Goal: Task Accomplishment & Management: Use online tool/utility

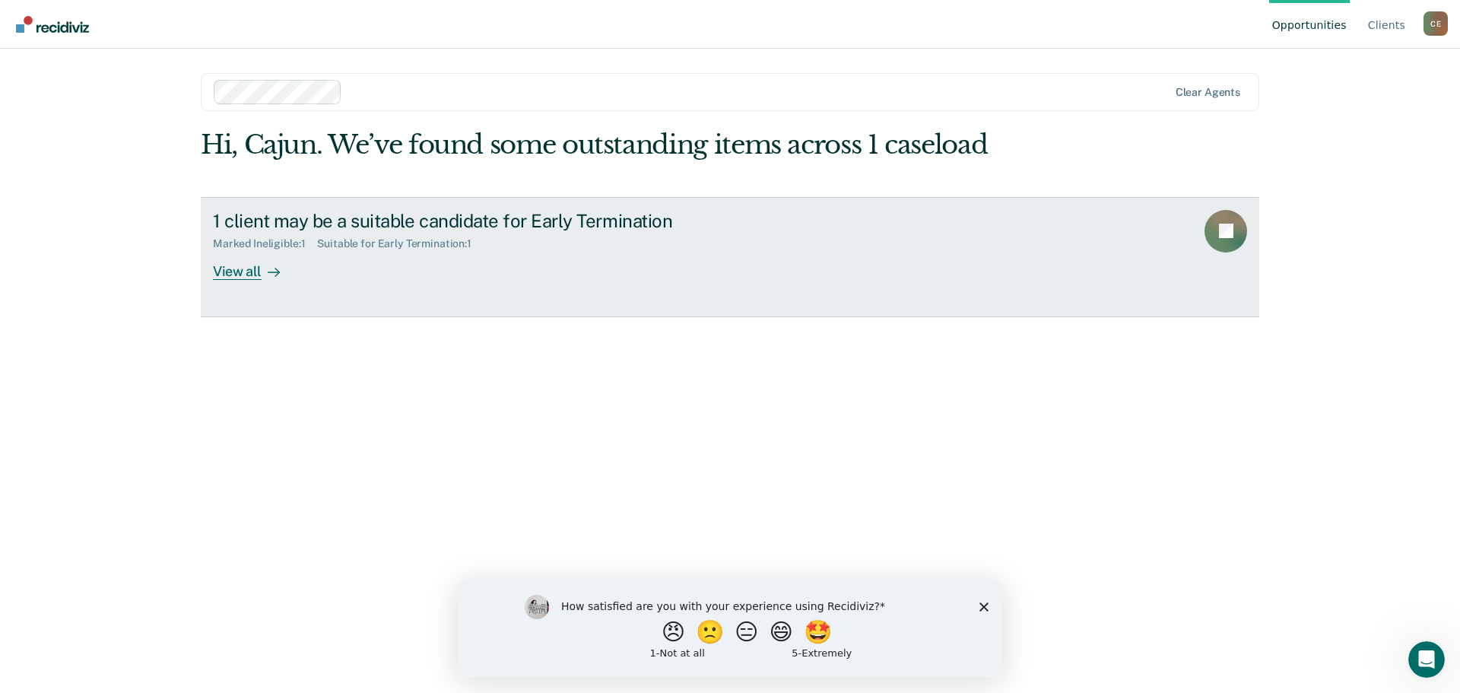
click at [273, 280] on div at bounding box center [271, 270] width 18 height 17
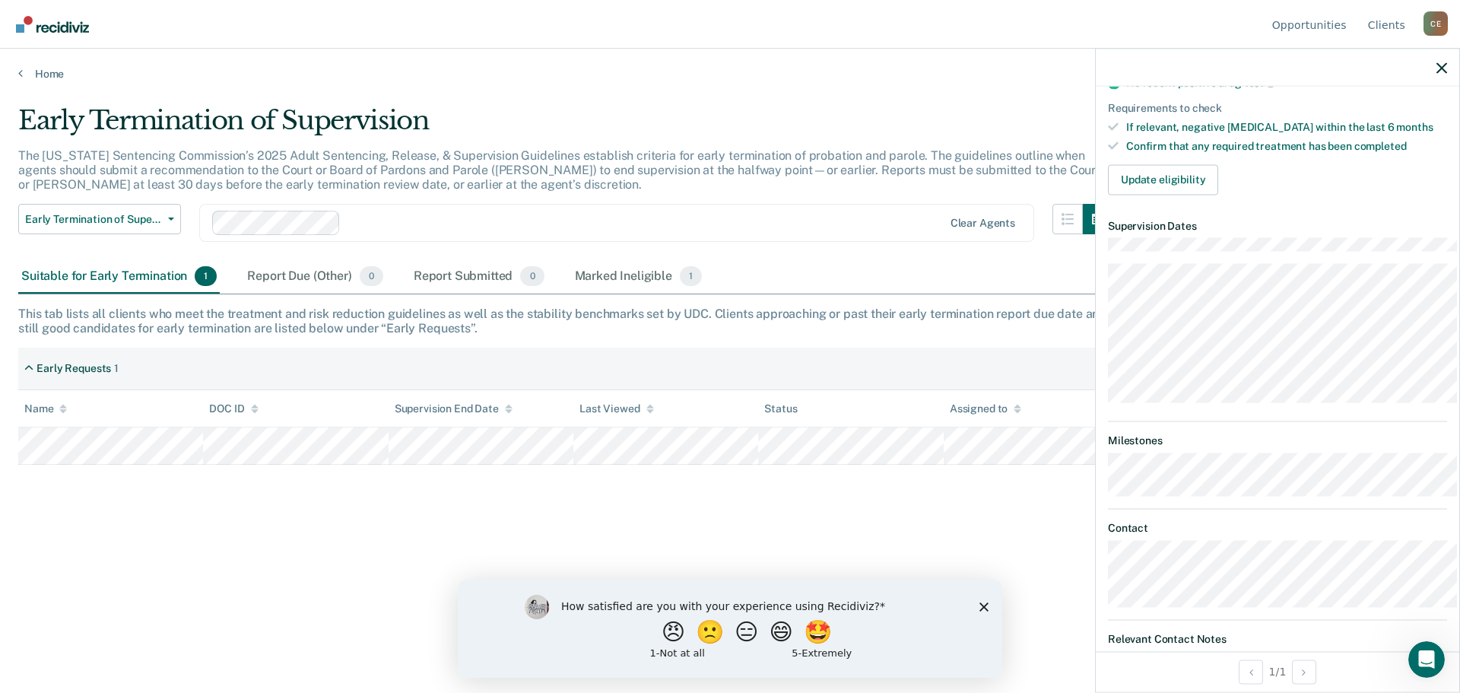
scroll to position [228, 0]
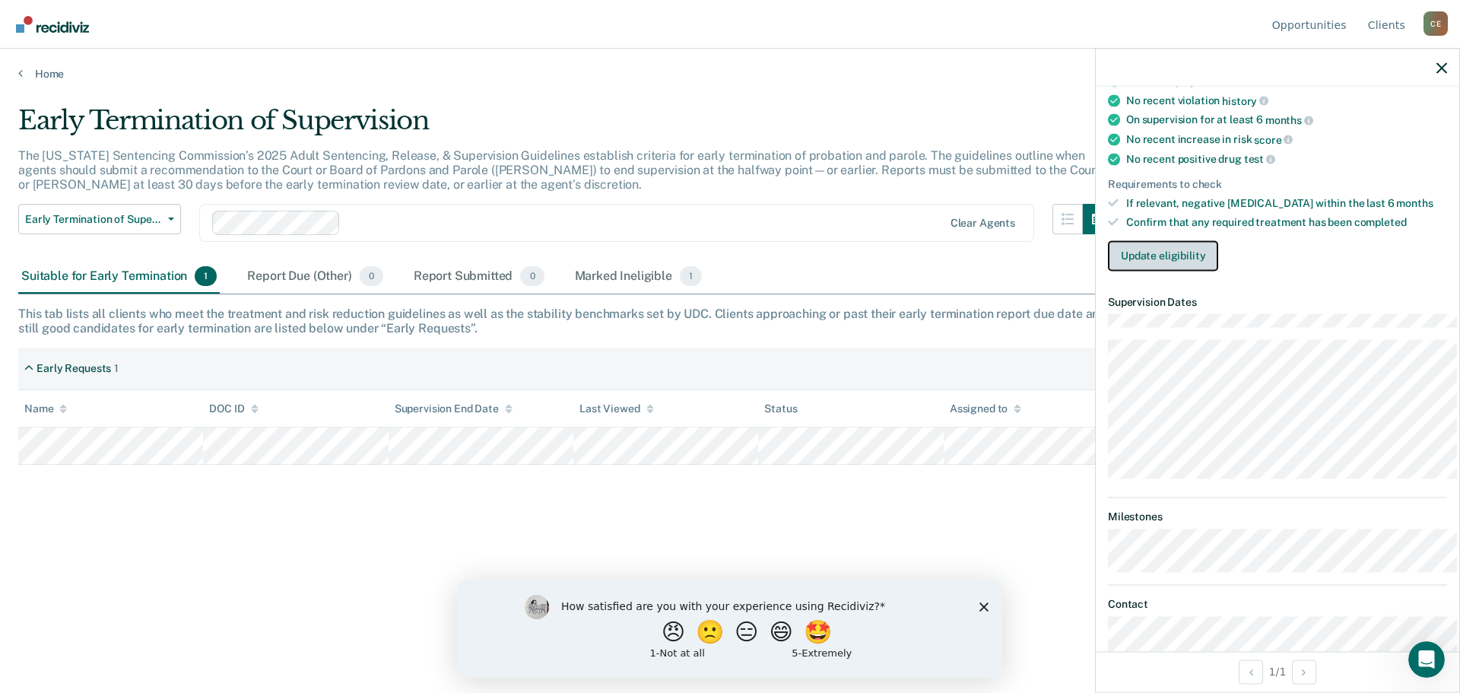
click at [1130, 271] on button "Update eligibility" at bounding box center [1163, 255] width 110 height 30
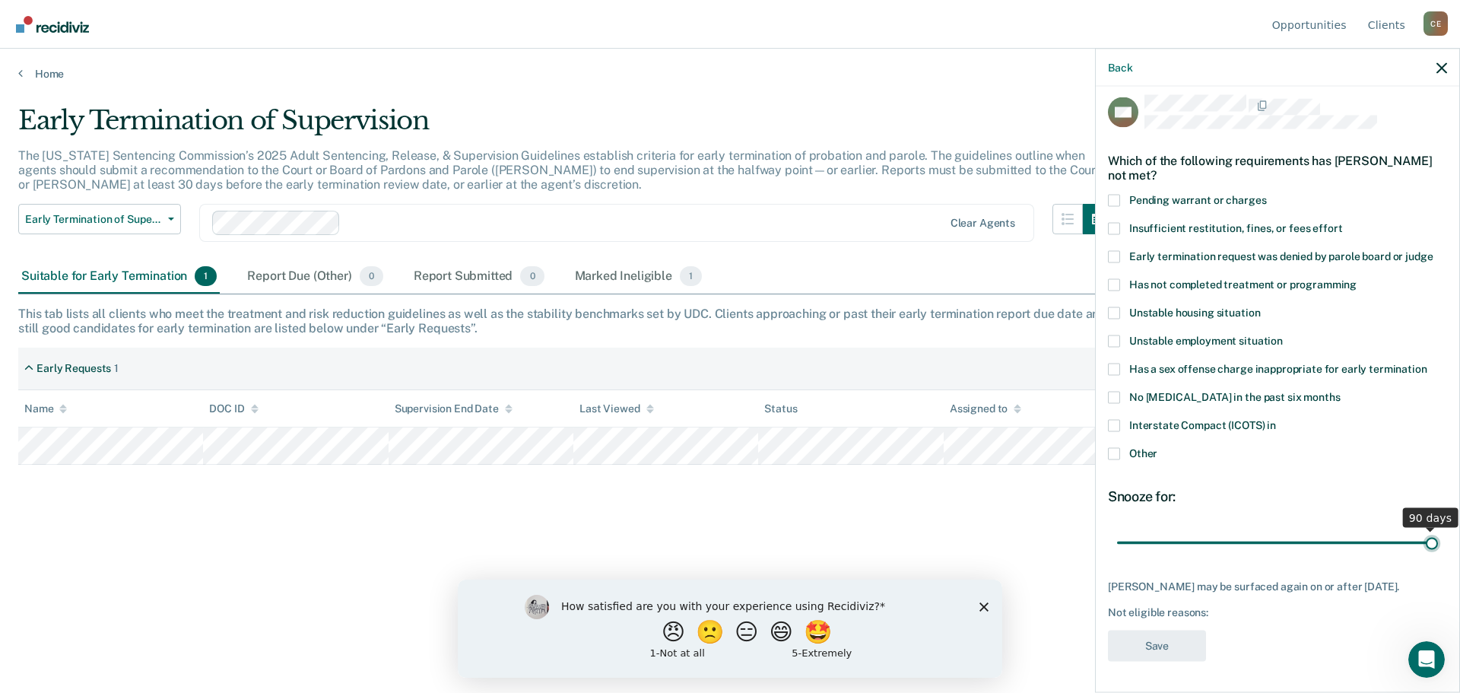
scroll to position [37, 0]
drag, startPoint x: 1208, startPoint y: 525, endPoint x: 1064, endPoint y: 563, distance: 148.7
type input "1"
click at [1117, 556] on input "range" at bounding box center [1277, 542] width 321 height 27
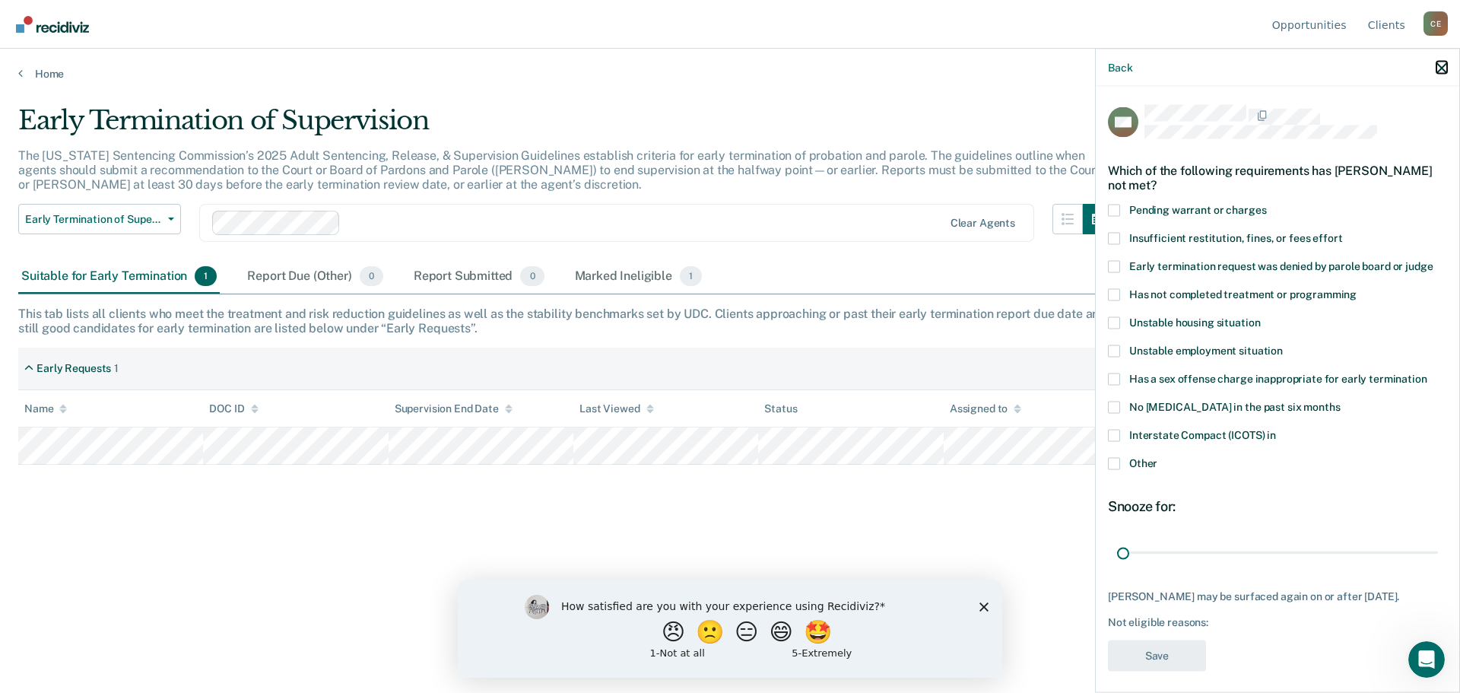
click at [1440, 69] on icon "button" at bounding box center [1442, 67] width 11 height 11
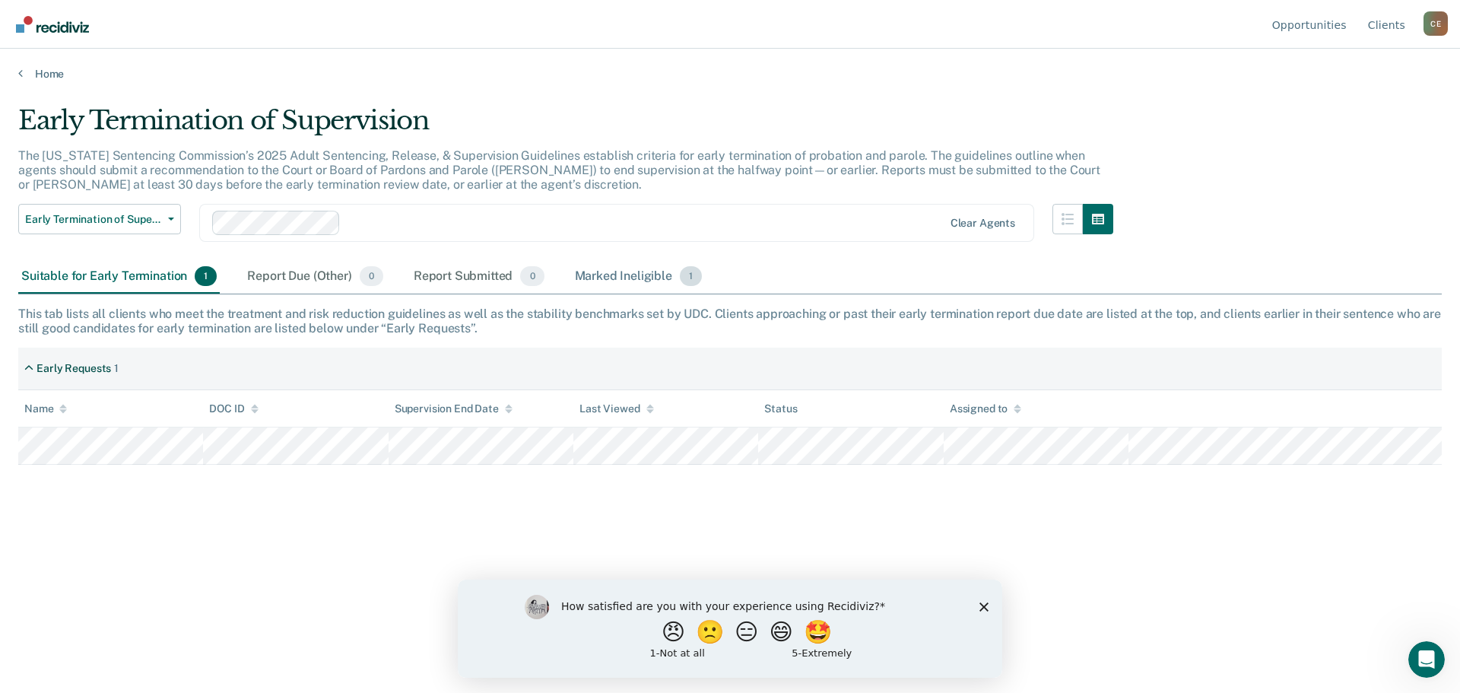
click at [635, 291] on div "Marked Ineligible 1" at bounding box center [639, 276] width 134 height 33
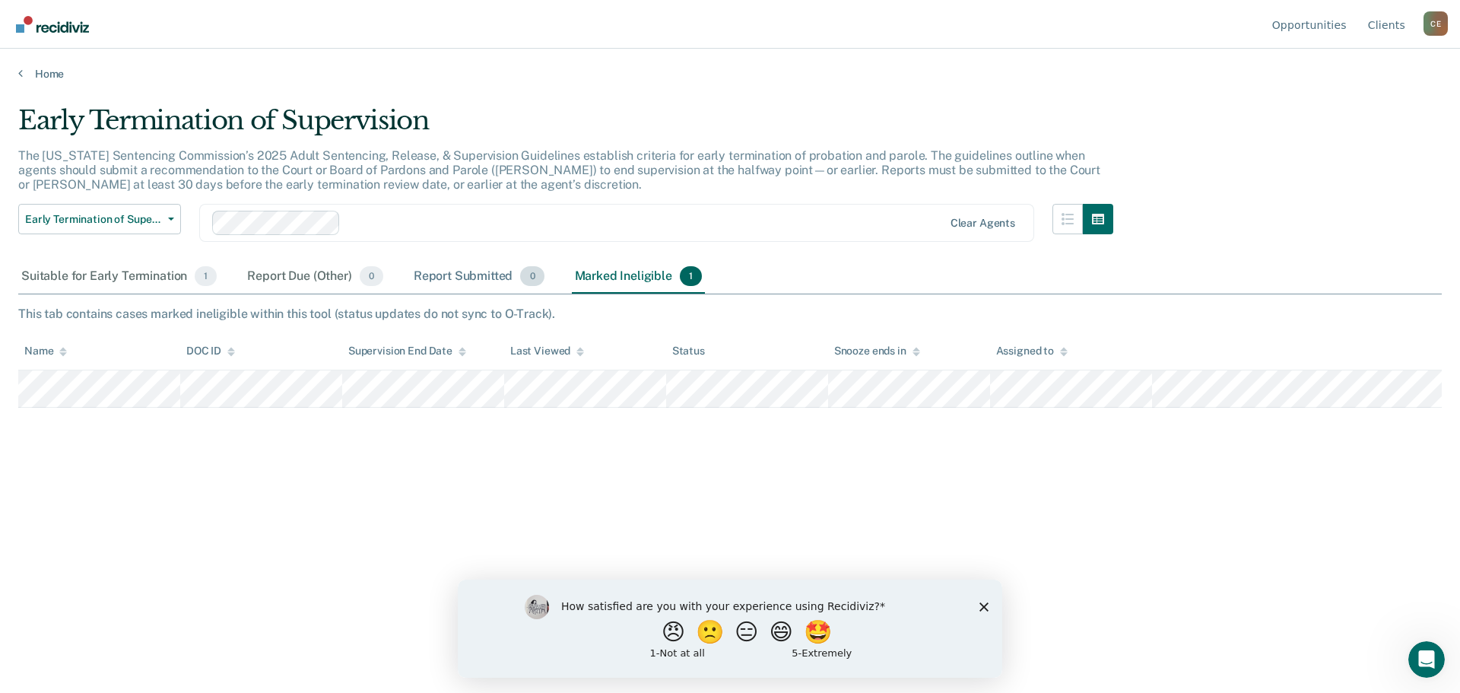
click at [524, 293] on div "Report Submitted 0" at bounding box center [479, 276] width 137 height 33
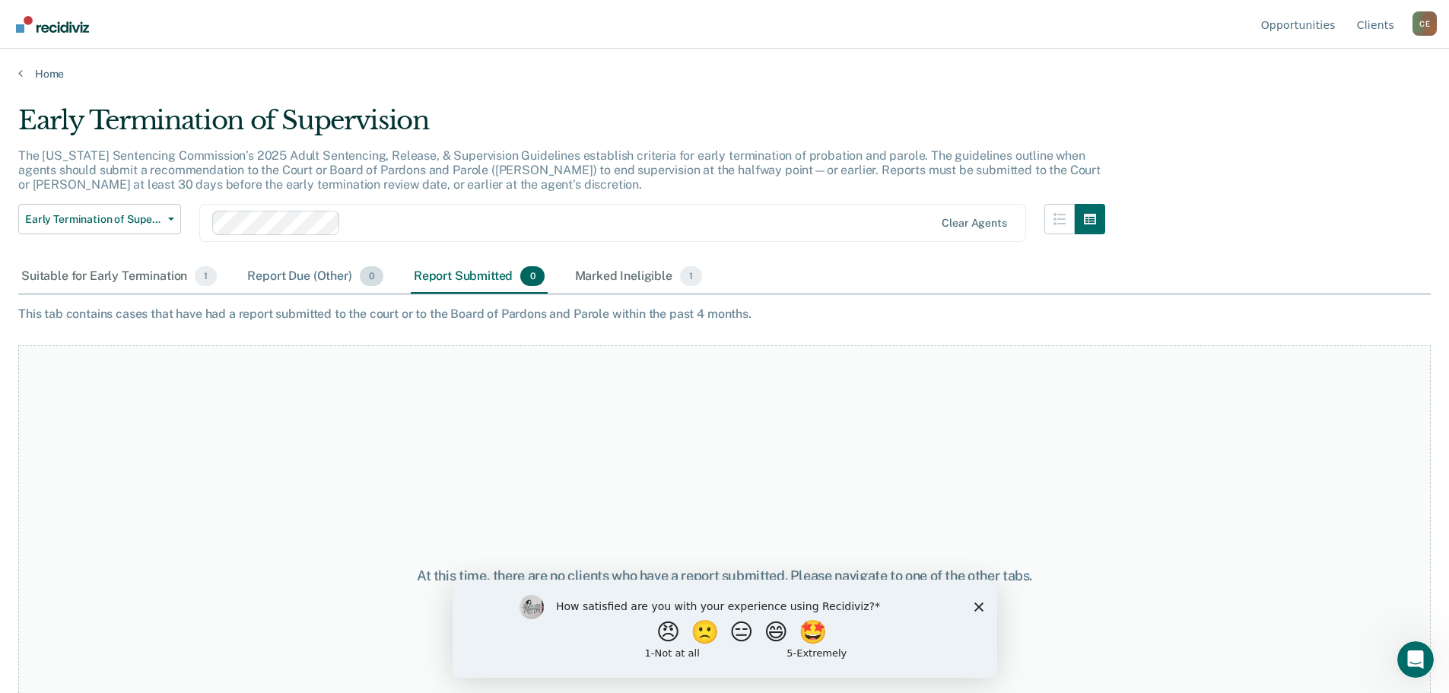
click at [383, 286] on span "0" at bounding box center [372, 276] width 24 height 20
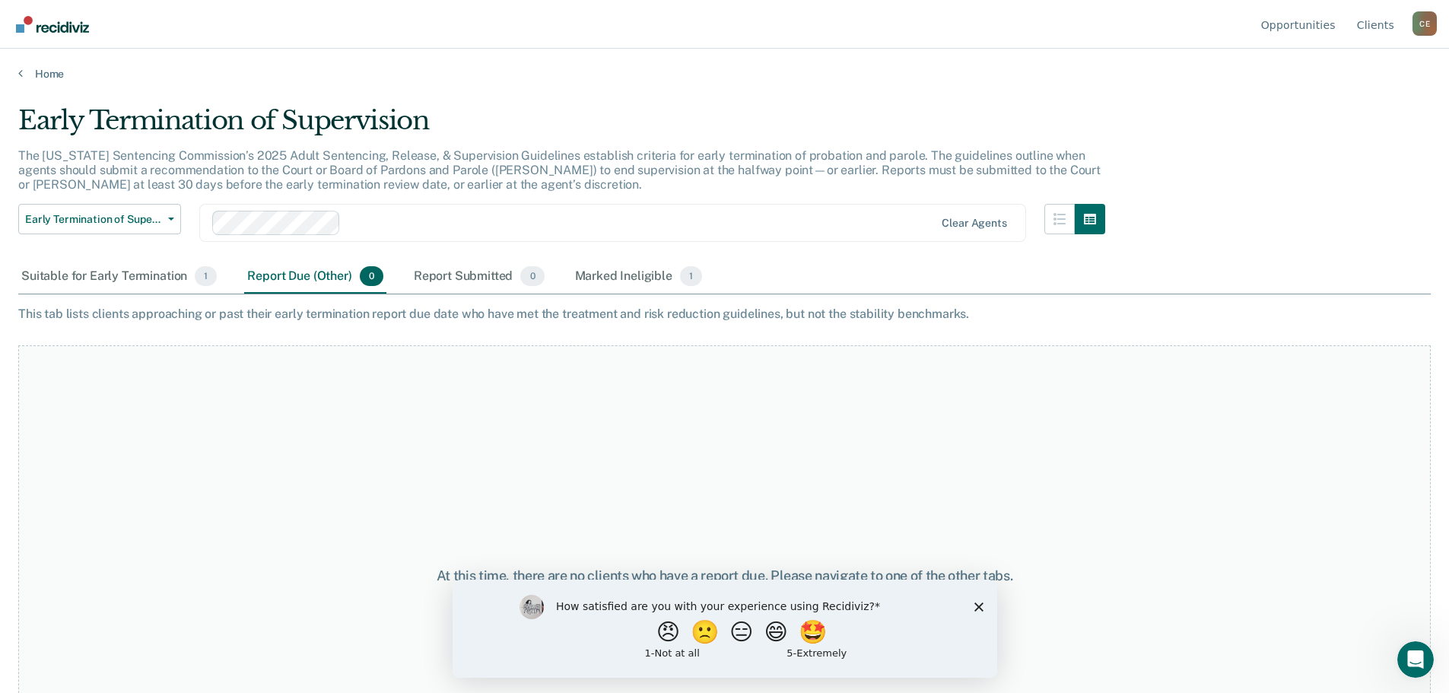
click at [350, 294] on div "Report Due (Other) 0" at bounding box center [314, 276] width 141 height 33
click at [170, 291] on div "Suitable for Early Termination 1" at bounding box center [119, 276] width 202 height 33
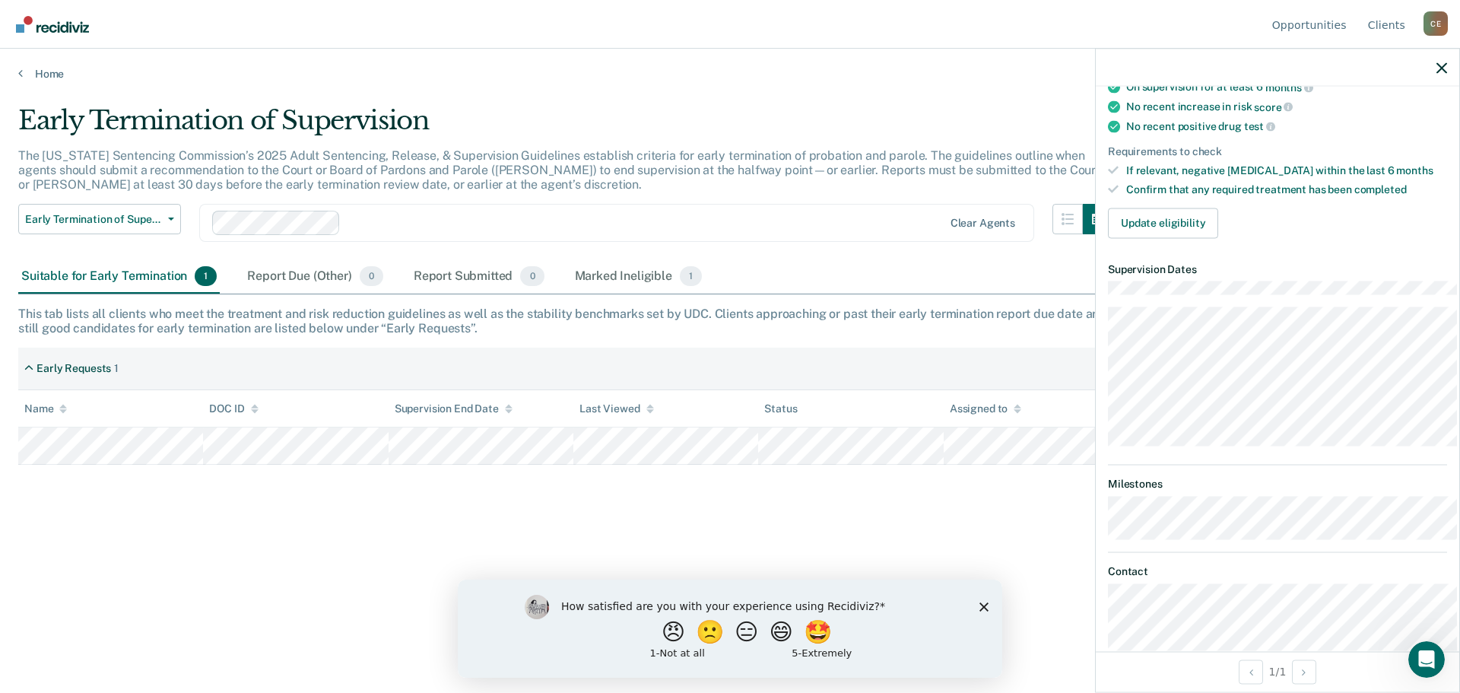
scroll to position [185, 0]
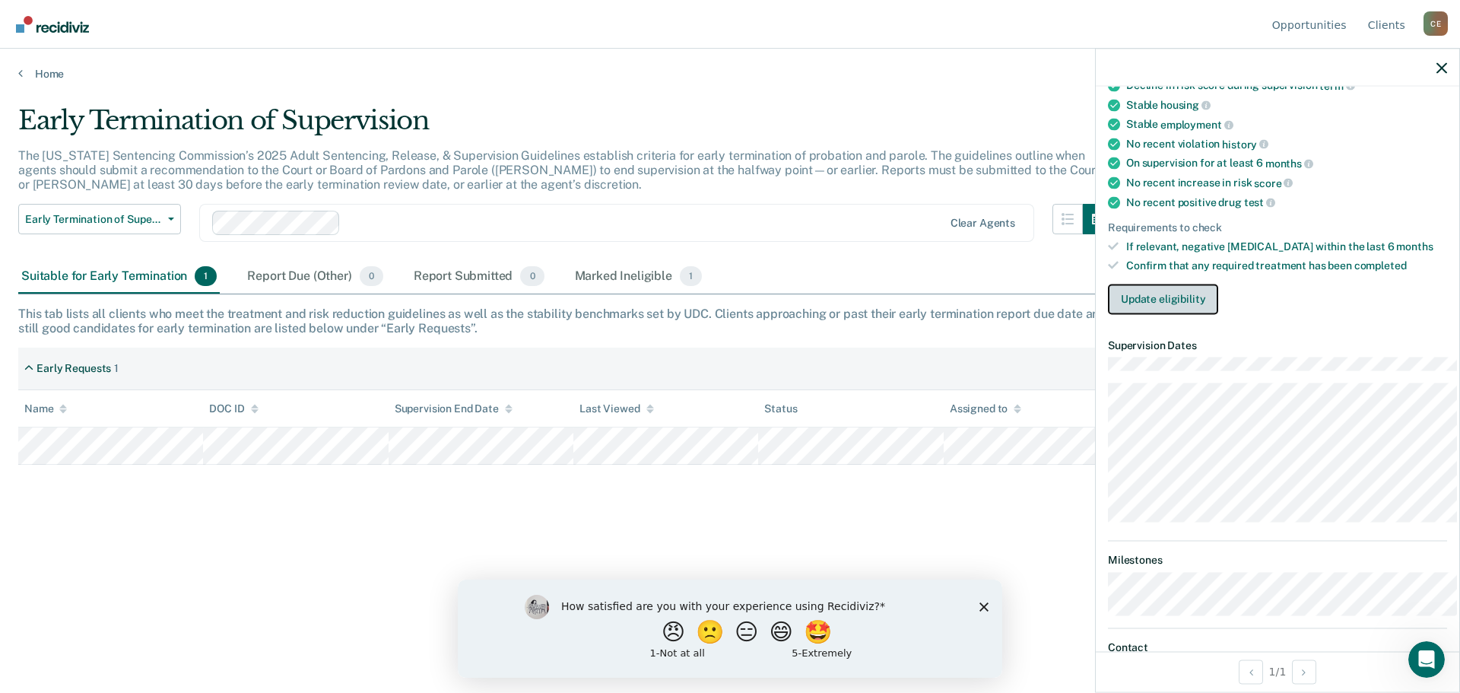
click at [1135, 314] on button "Update eligibility" at bounding box center [1163, 299] width 110 height 30
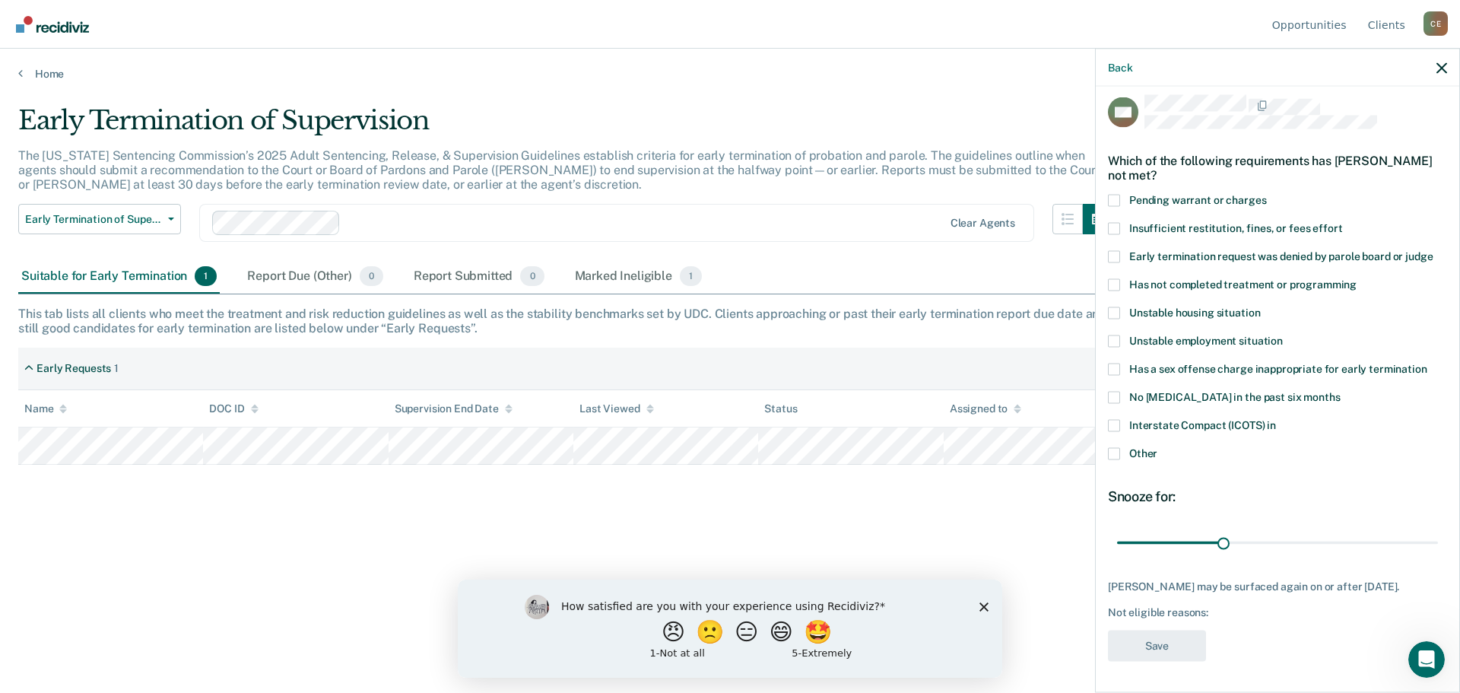
scroll to position [49, 0]
drag, startPoint x: 1202, startPoint y: 500, endPoint x: 1297, endPoint y: 499, distance: 95.1
click at [1297, 499] on div "Snooze for: 30 days" at bounding box center [1277, 522] width 339 height 68
drag, startPoint x: 1211, startPoint y: 510, endPoint x: 1443, endPoint y: 529, distance: 232.8
click at [1443, 529] on div "MS Which of the following requirements has [PERSON_NAME] not met? Pending warra…" at bounding box center [1278, 388] width 364 height 602
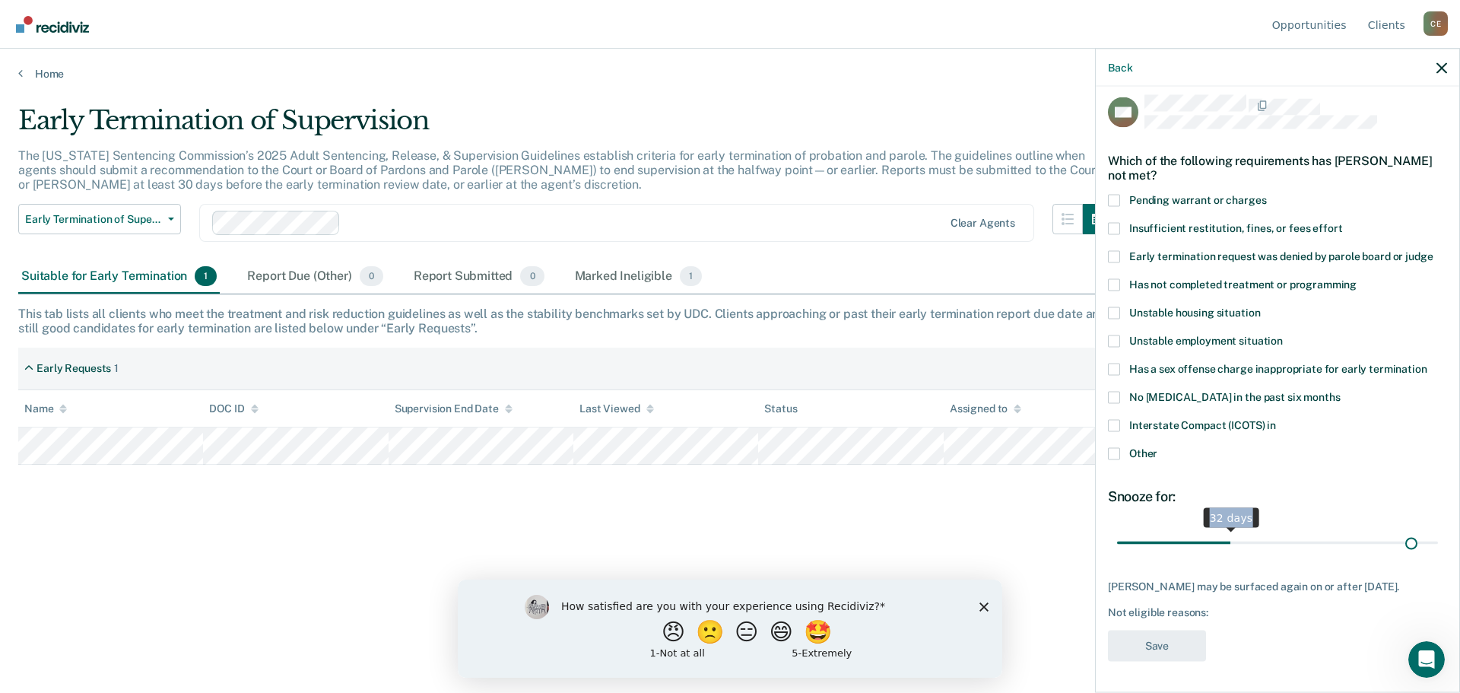
click at [1399, 529] on input "range" at bounding box center [1277, 542] width 321 height 27
click at [1108, 364] on span at bounding box center [1114, 370] width 12 height 12
click at [1427, 364] on input "Has a sex offense charge inappropriate for early termination" at bounding box center [1427, 364] width 0 height 0
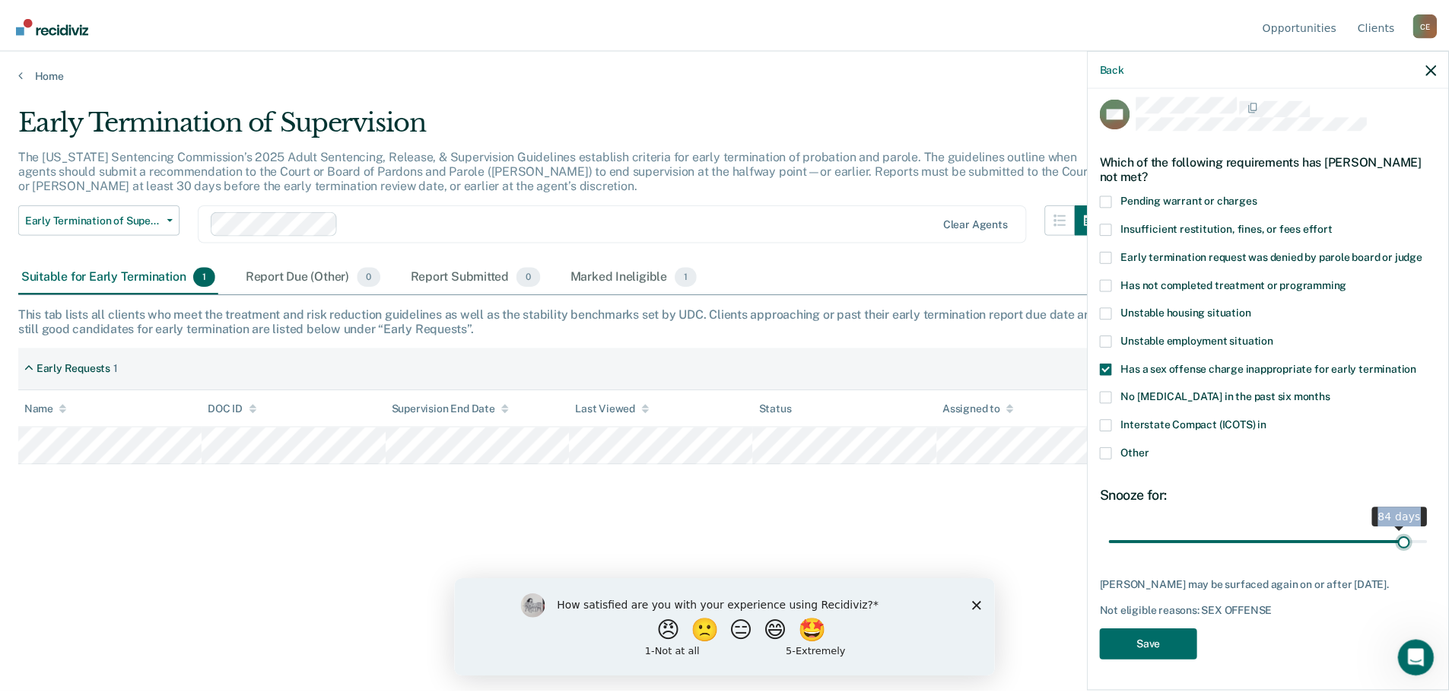
scroll to position [37, 0]
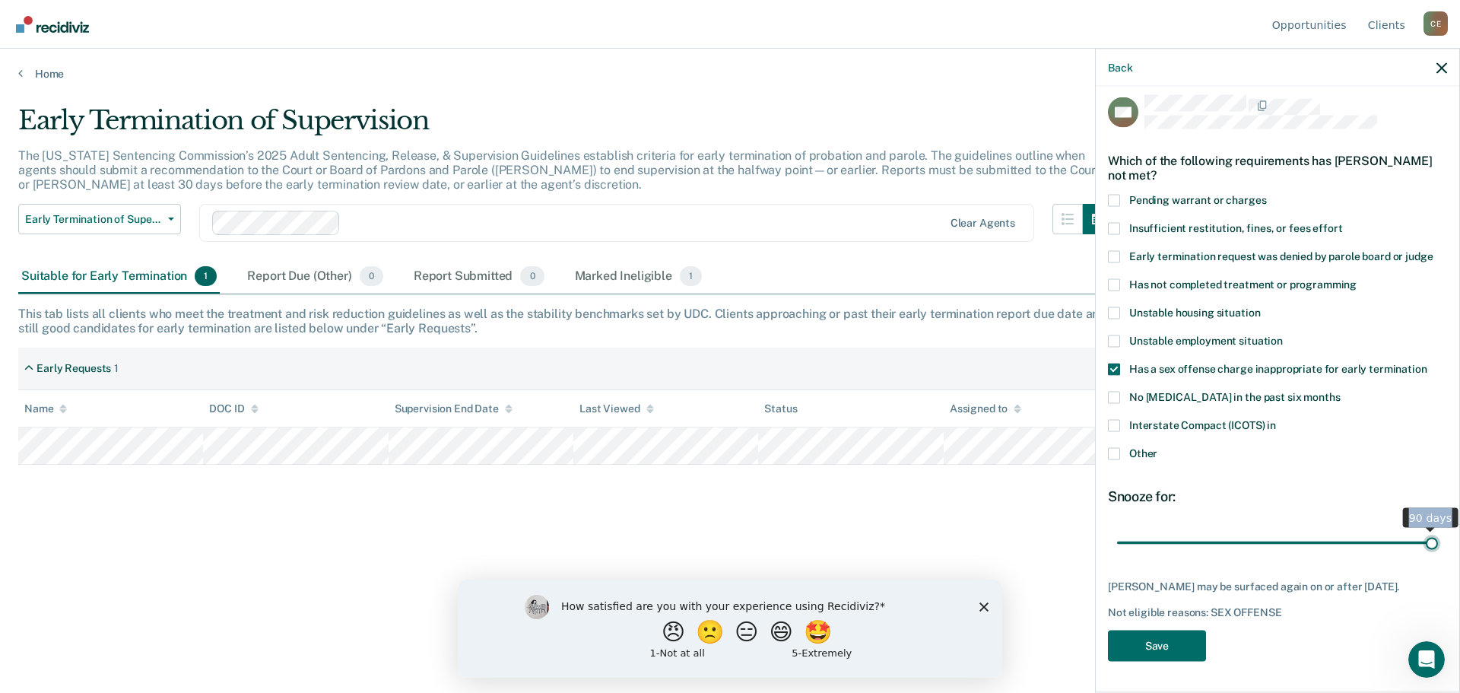
type input "90"
click at [1418, 535] on input "range" at bounding box center [1277, 542] width 321 height 27
click at [1134, 641] on button "Save" at bounding box center [1157, 645] width 98 height 31
